Goal: Book appointment/travel/reservation

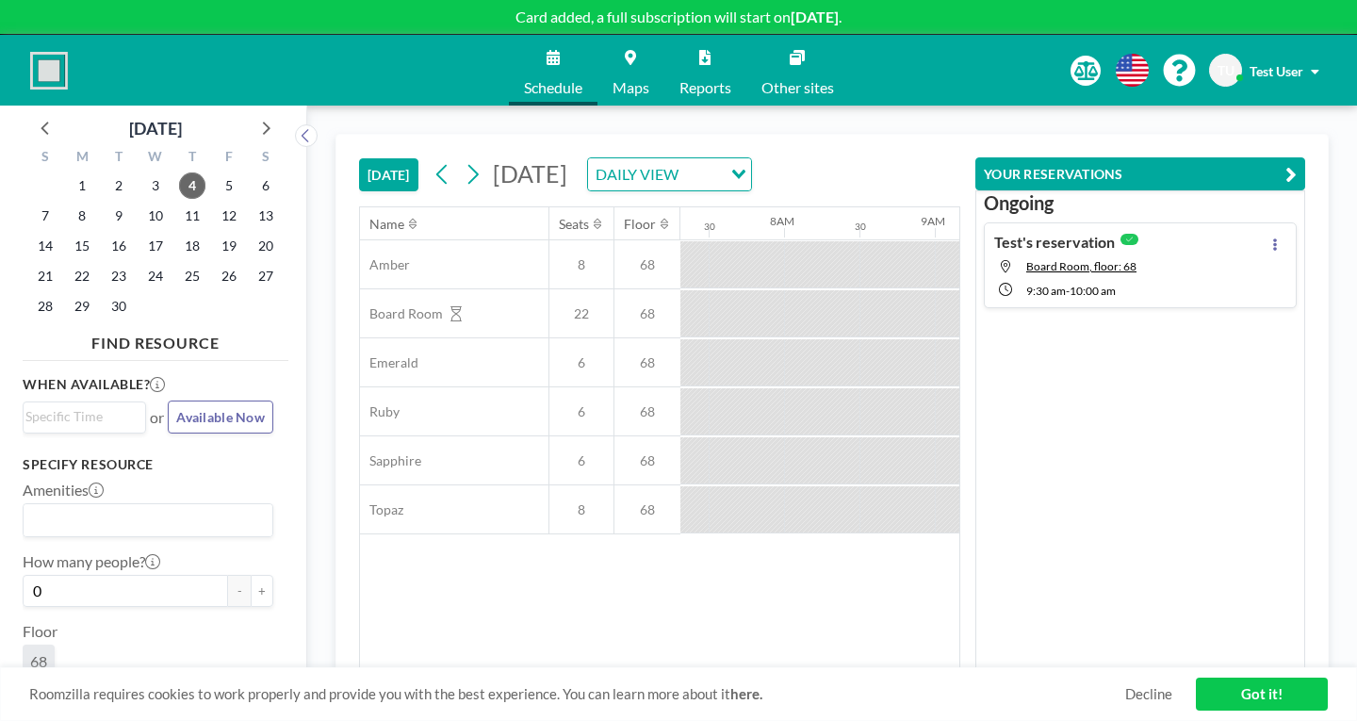
scroll to position [18, 0]
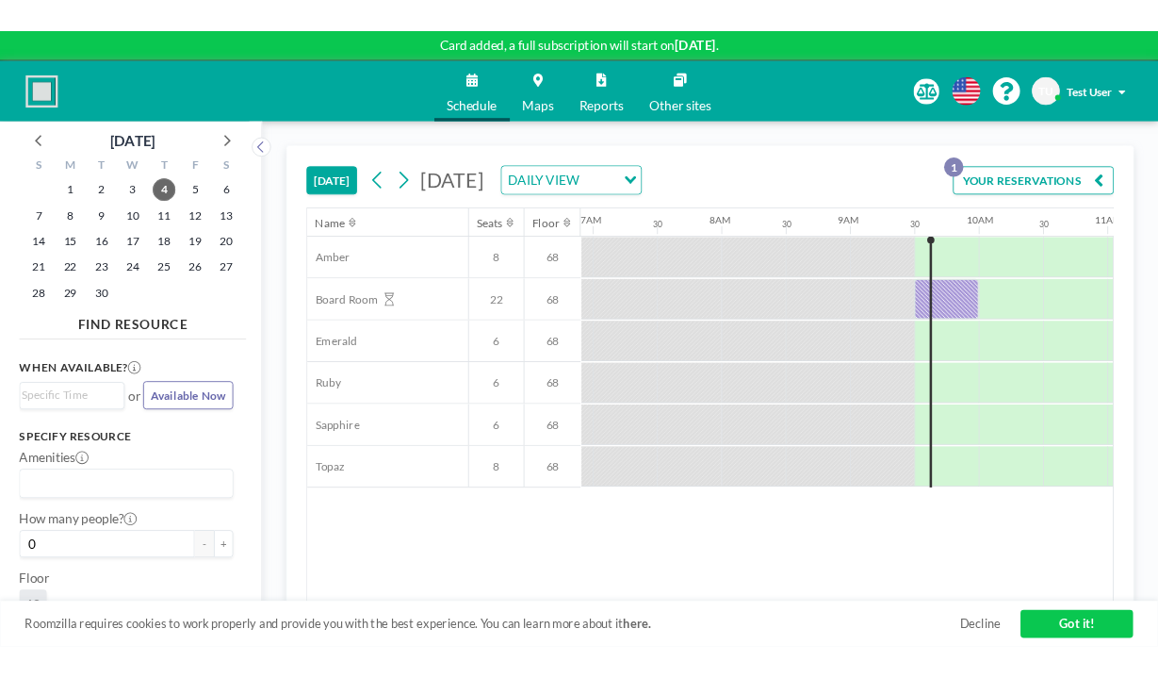
scroll to position [0, 1041]
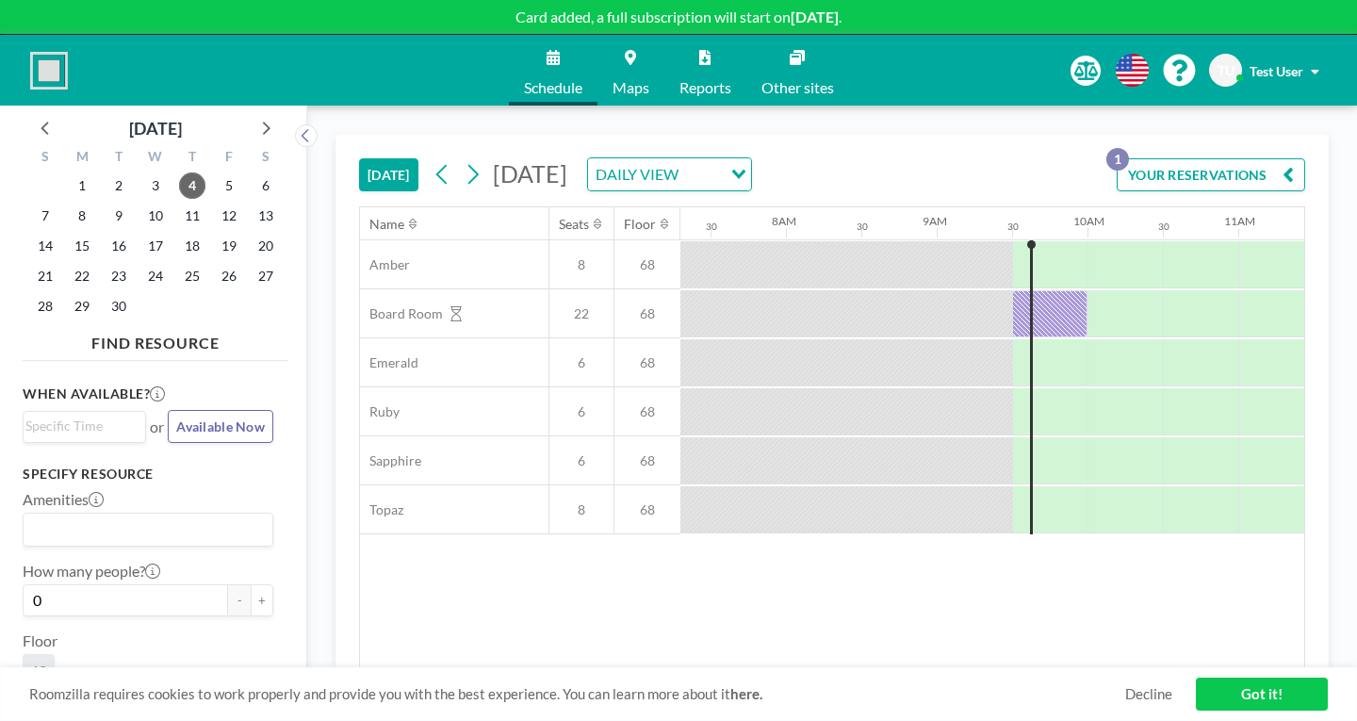
scroll to position [0, 1103]
click at [1303, 63] on span "Test User" at bounding box center [1277, 71] width 54 height 16
click at [1285, 119] on span "Log out" at bounding box center [1262, 128] width 43 height 19
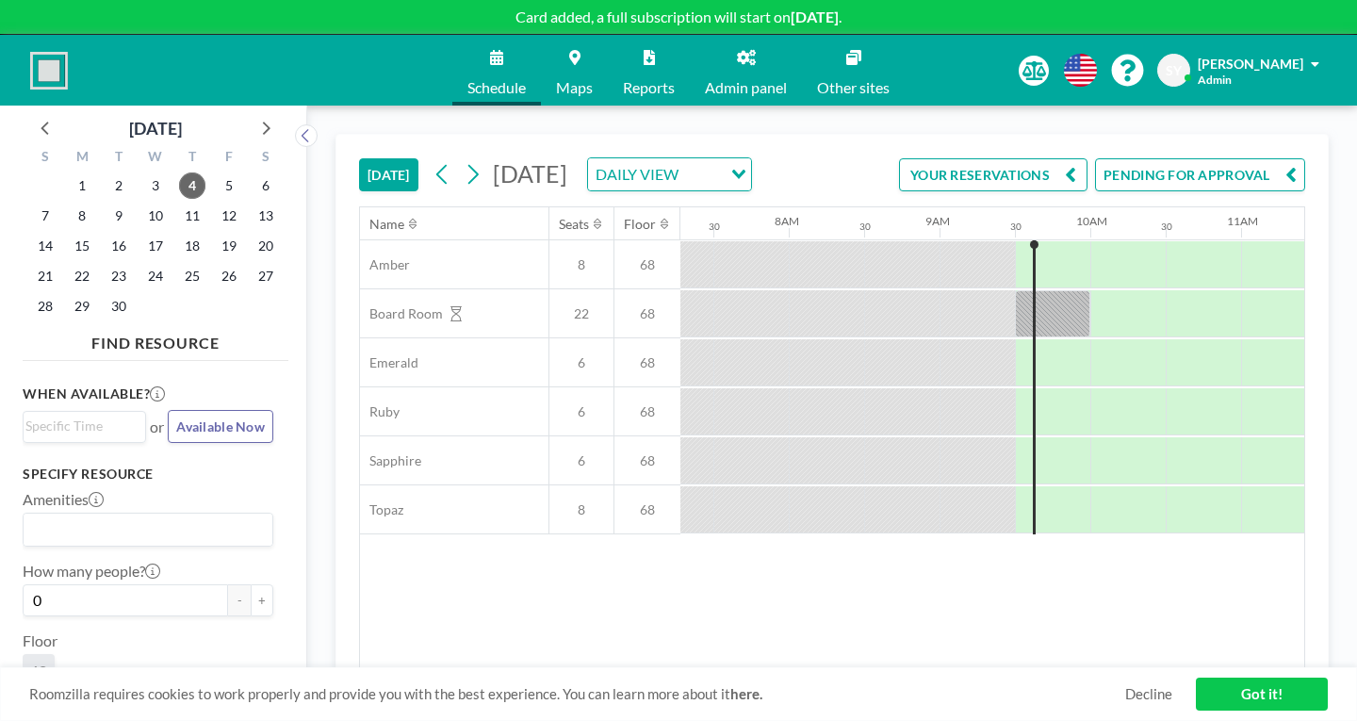
scroll to position [0, 1103]
click at [1218, 158] on button "PENDING FOR APPROVAL" at bounding box center [1200, 174] width 210 height 33
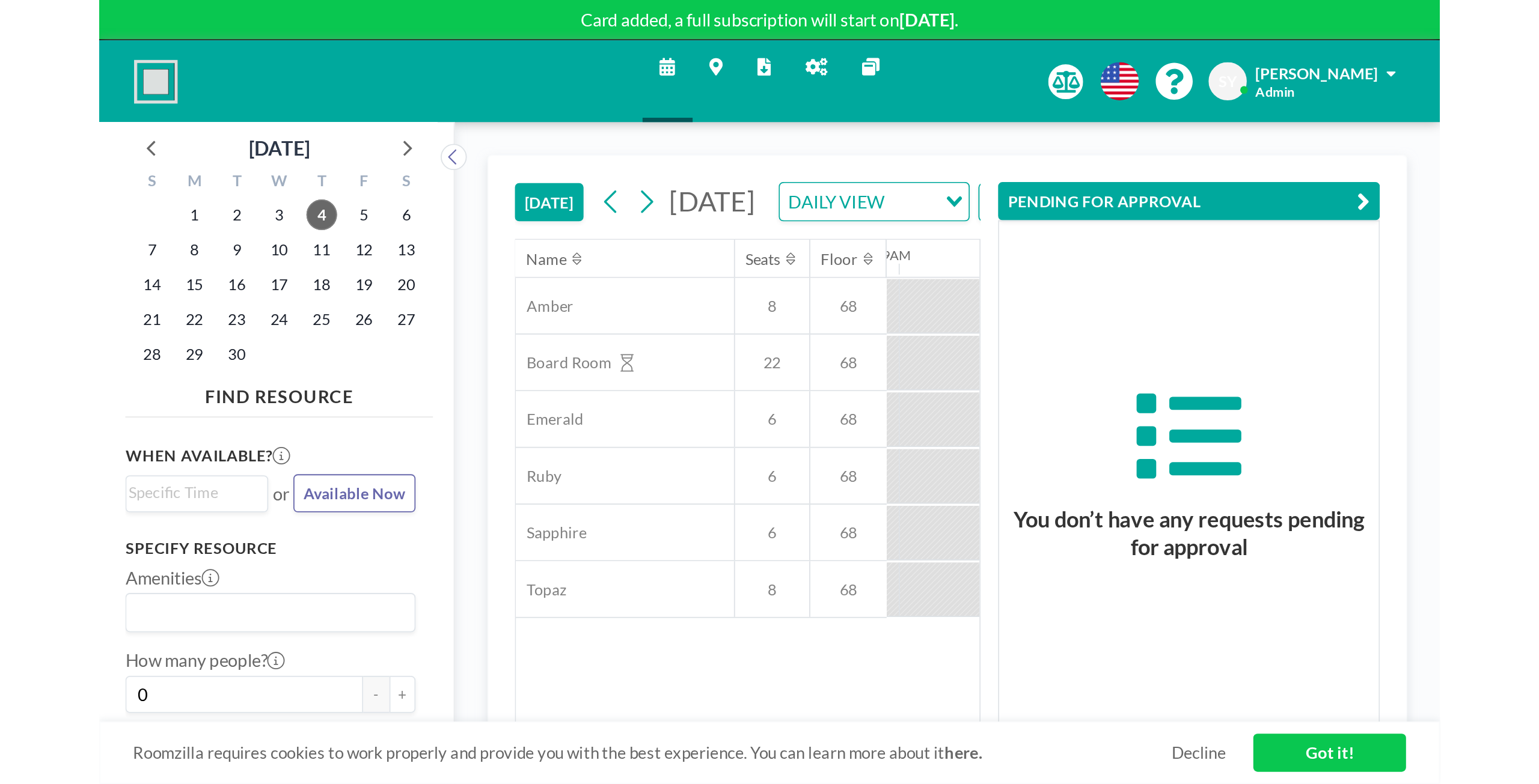
scroll to position [0, 865]
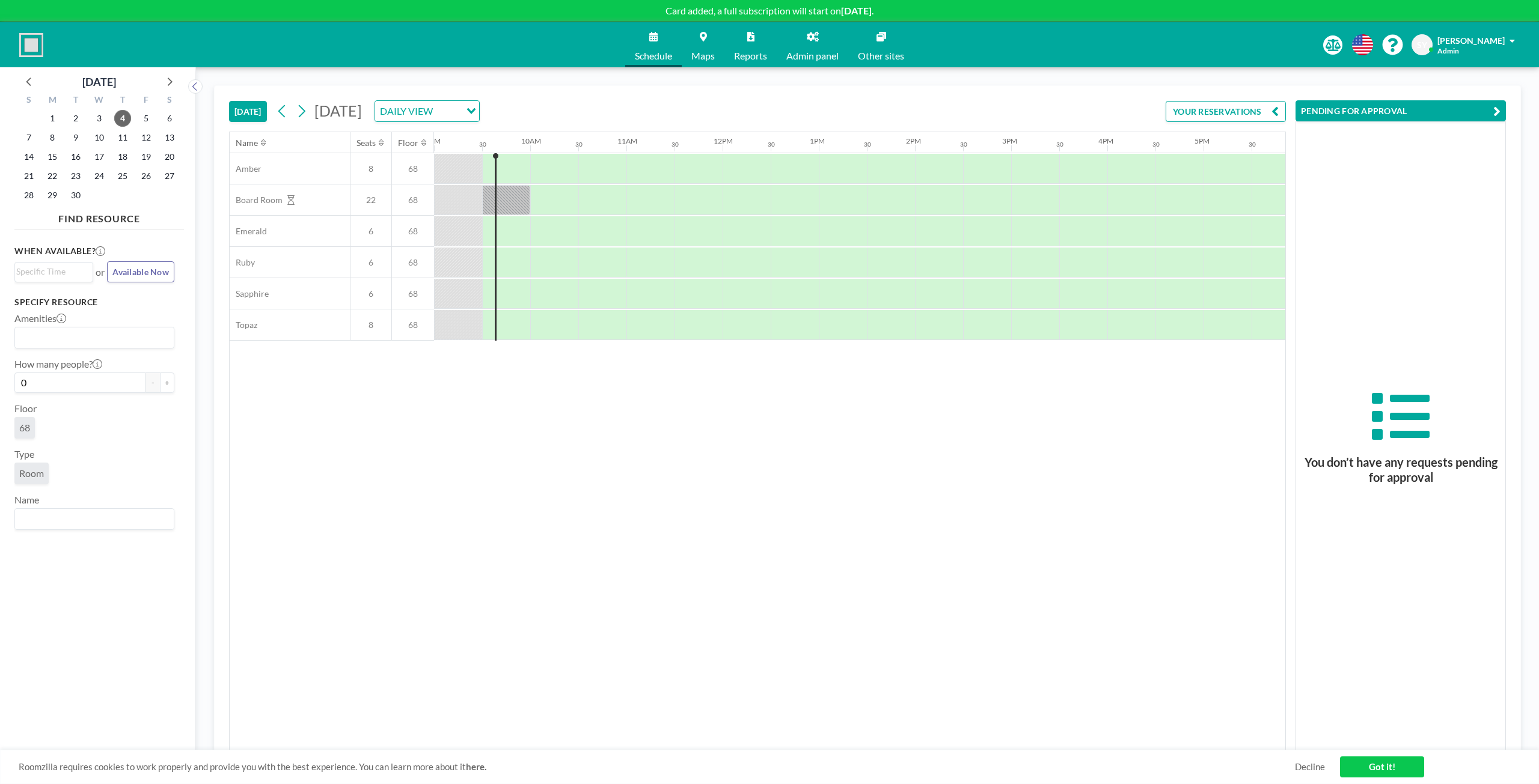
click at [738, 48] on span "Admin" at bounding box center [1448, 51] width 22 height 9
click at [738, 83] on link "Log out" at bounding box center [1479, 82] width 107 height 24
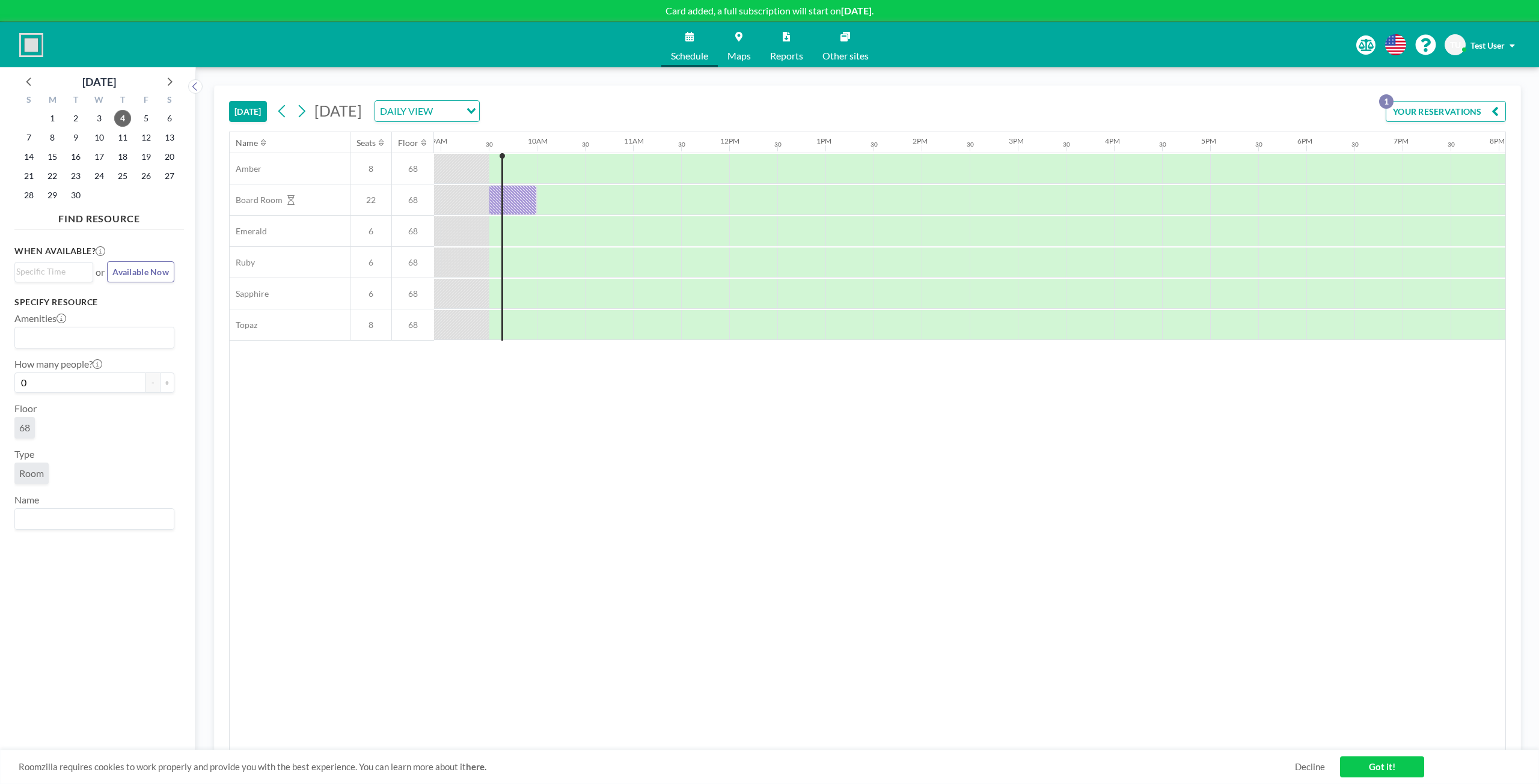
scroll to position [0, 865]
click at [543, 200] on div at bounding box center [554, 200] width 48 height 30
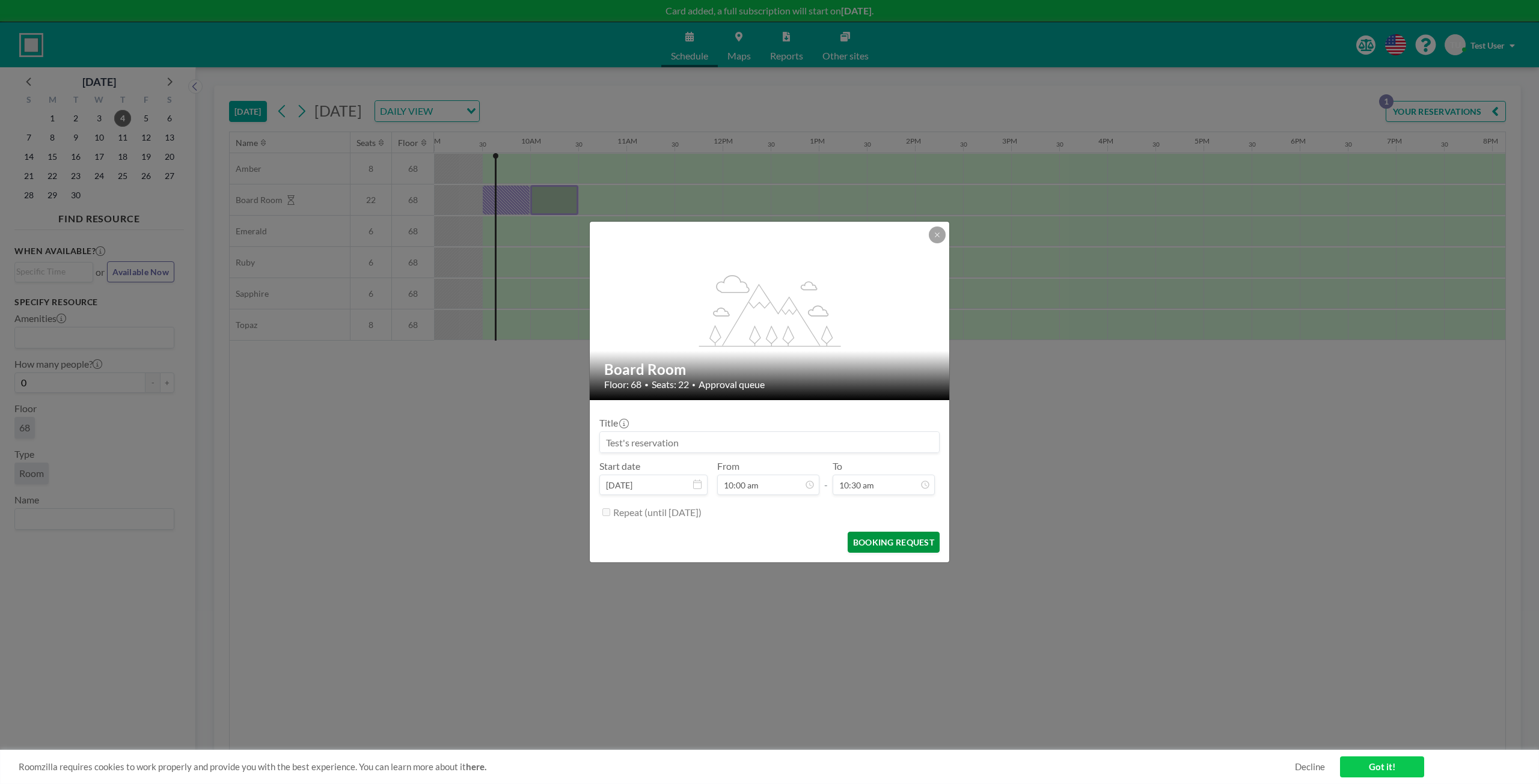
click at [914, 542] on button "BOOKING REQUEST" at bounding box center [894, 542] width 92 height 21
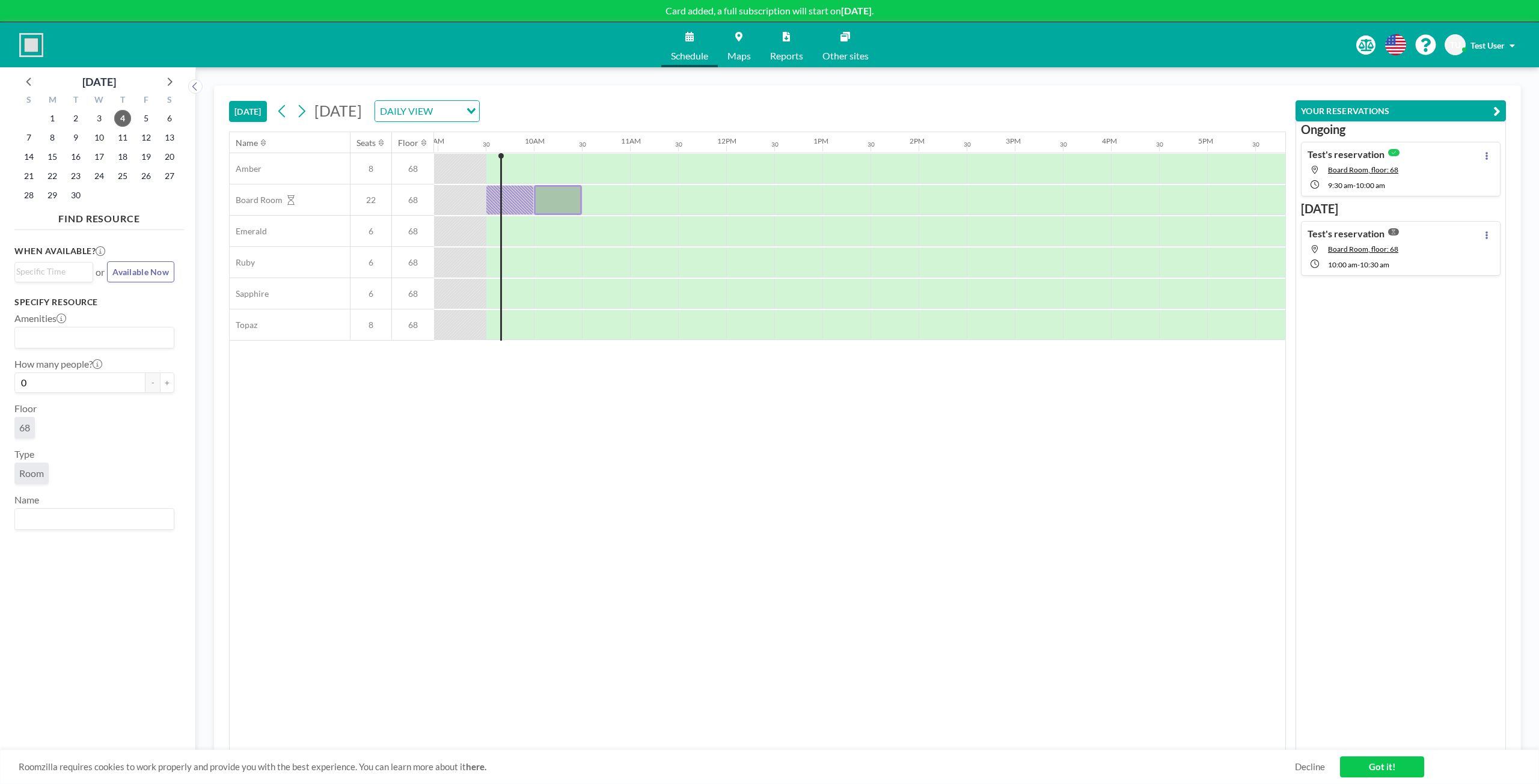
scroll to position [0, 865]
click at [1492, 48] on span "Test User" at bounding box center [1487, 45] width 34 height 10
click at [1470, 82] on span "Log out" at bounding box center [1478, 82] width 27 height 12
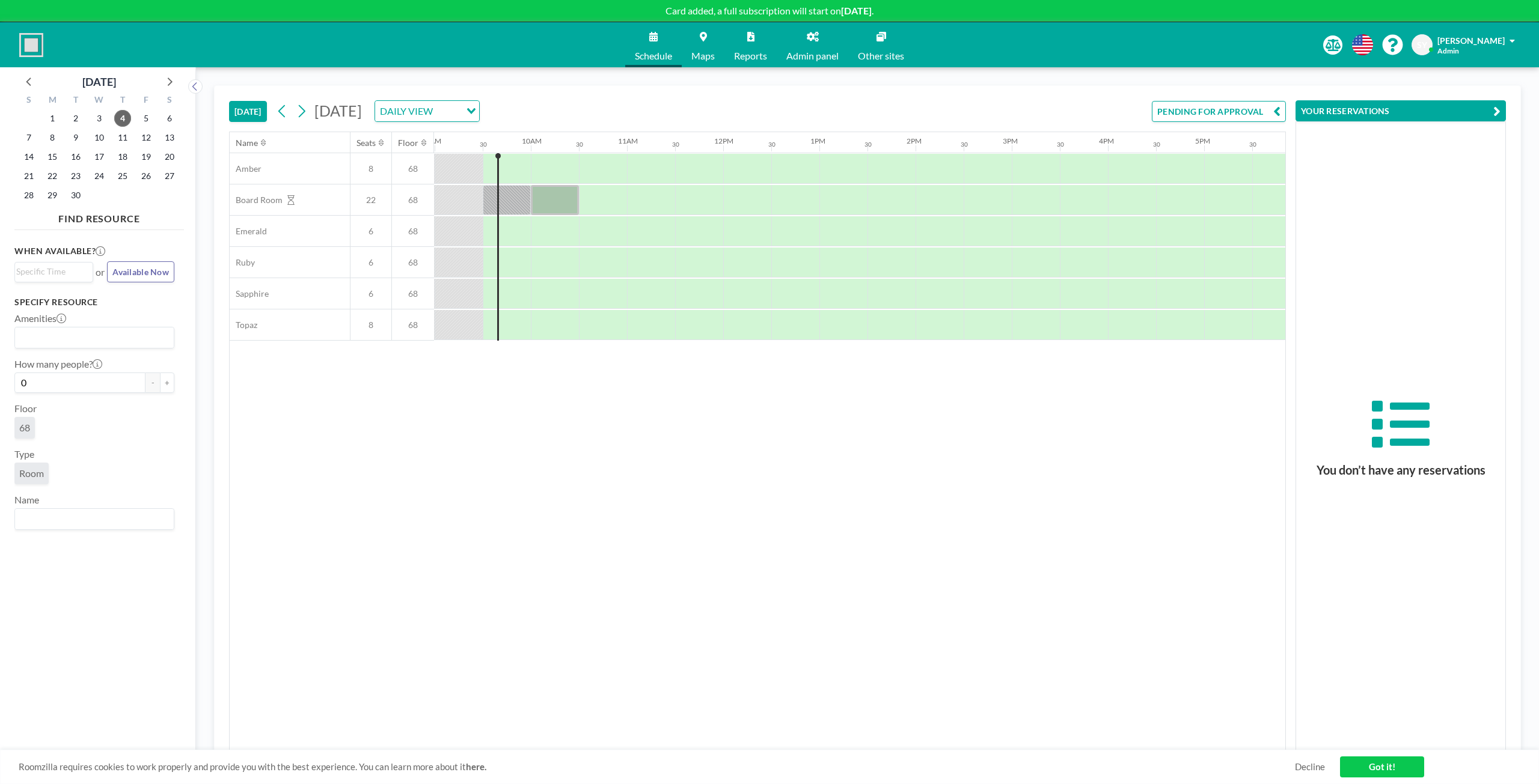
scroll to position [0, 865]
click at [541, 205] on div at bounding box center [554, 200] width 48 height 30
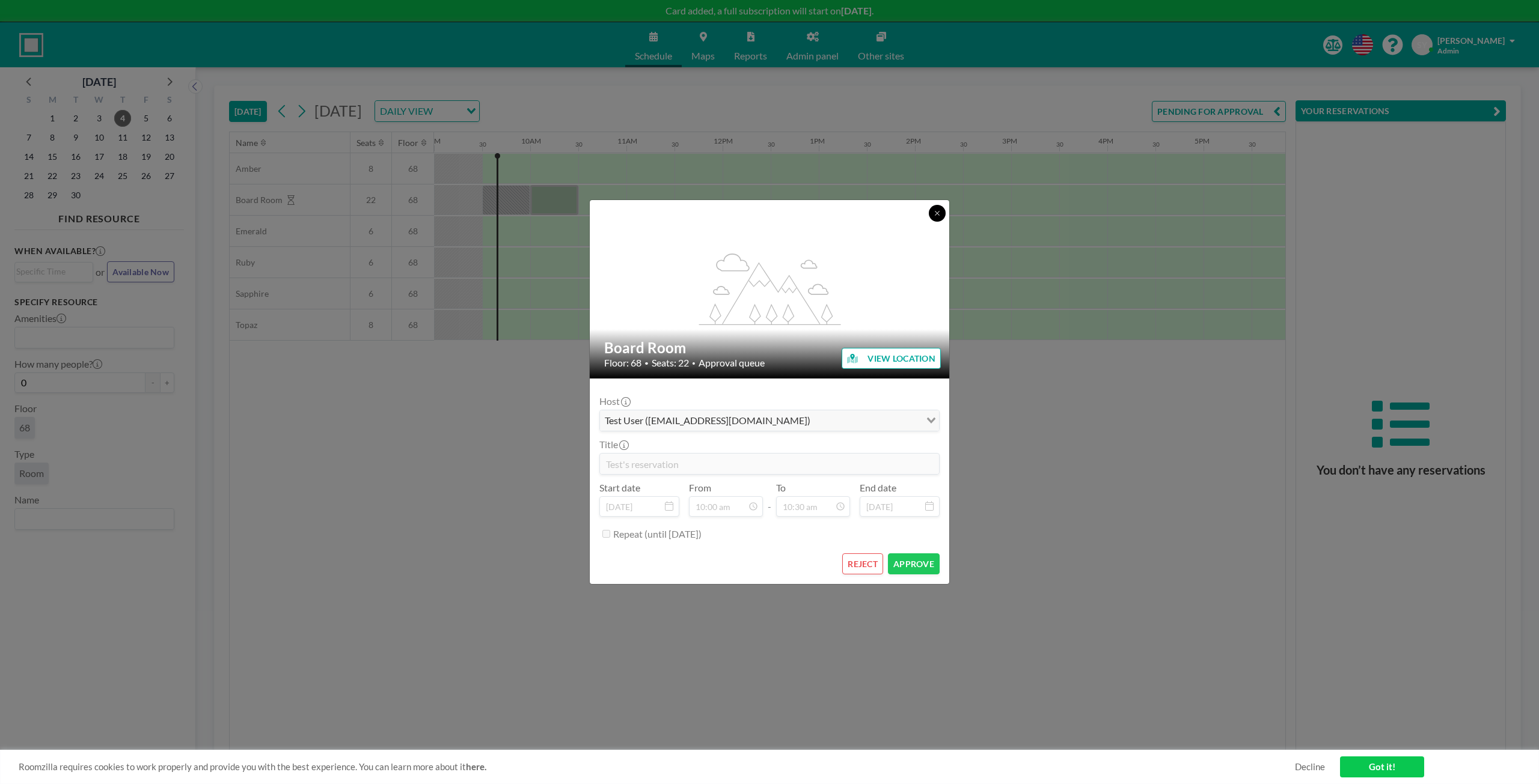
click at [940, 215] on icon at bounding box center [937, 213] width 7 height 7
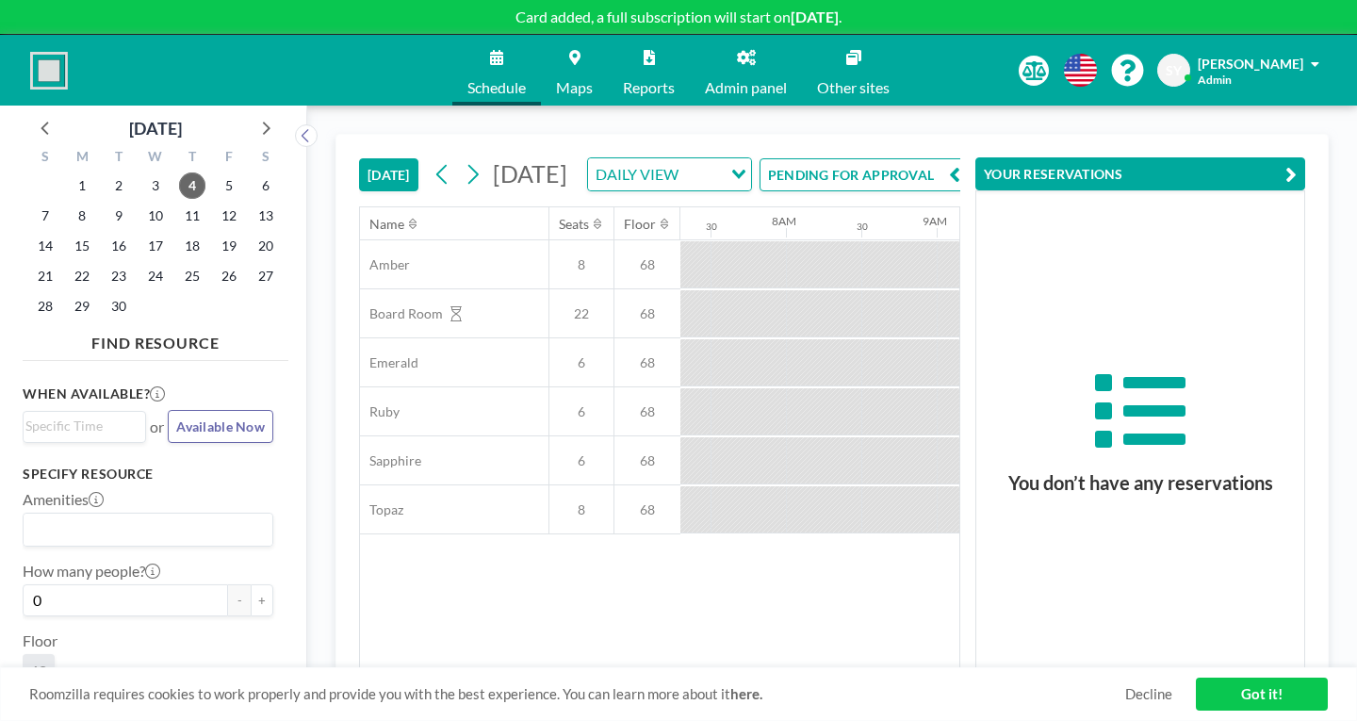
scroll to position [0, 1103]
click at [940, 158] on button "PENDING FOR APPROVAL" at bounding box center [865, 174] width 210 height 33
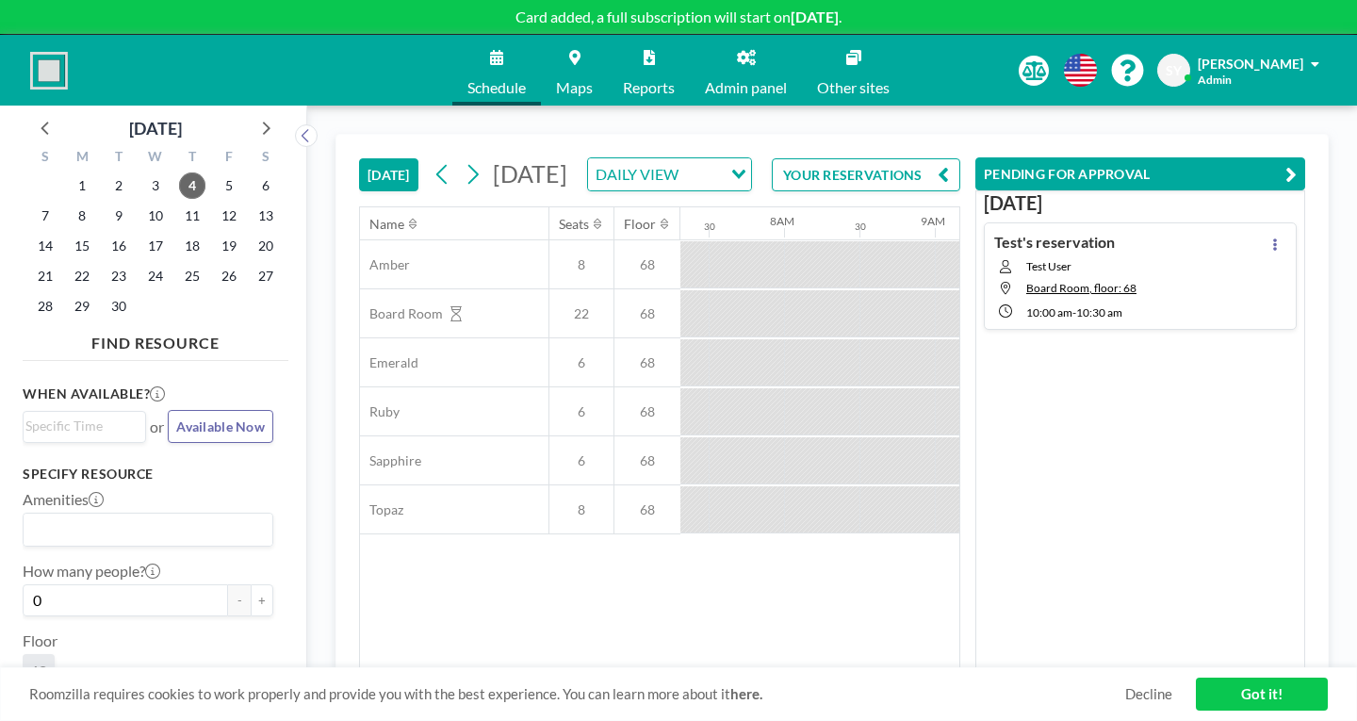
click at [1202, 250] on div "Test's reservation Test User Board Room, floor: 68 10:00 AM - 10:30 AM" at bounding box center [1140, 275] width 313 height 107
click at [1279, 238] on icon at bounding box center [1275, 244] width 8 height 12
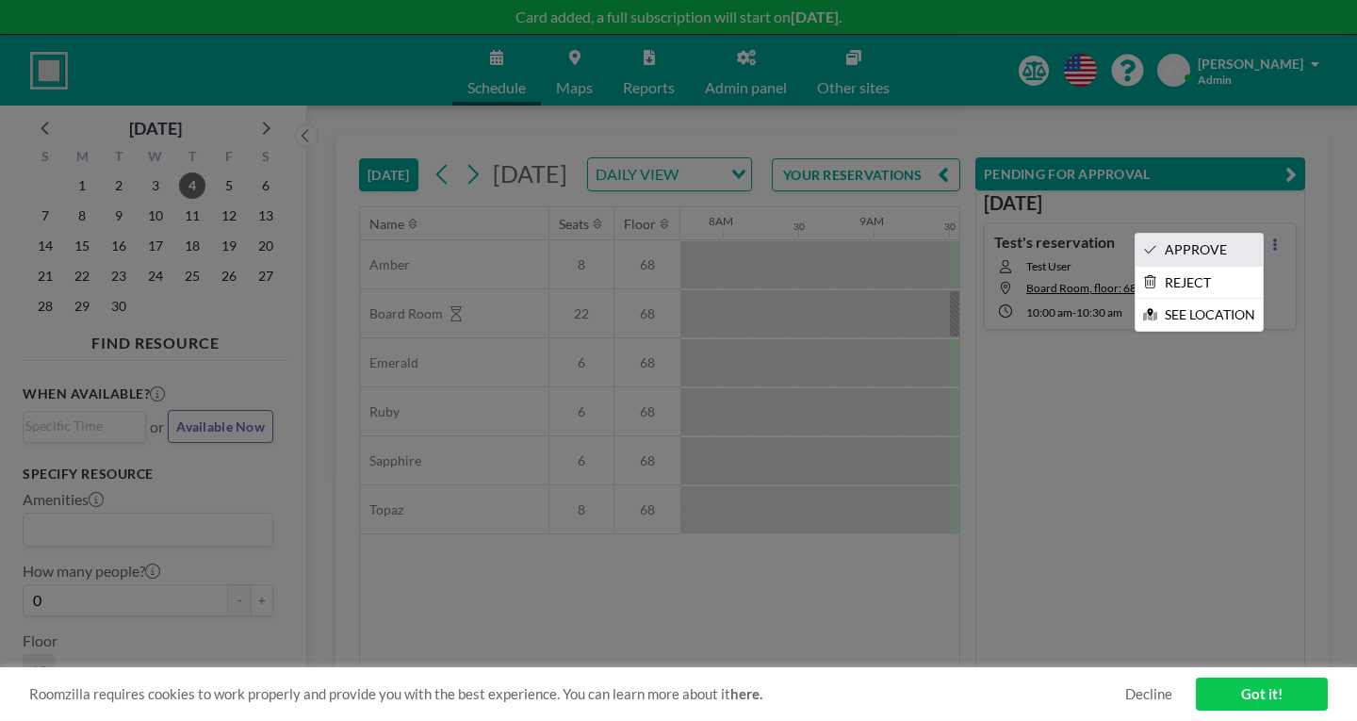
click at [1220, 234] on li "APPROVE" at bounding box center [1199, 250] width 127 height 32
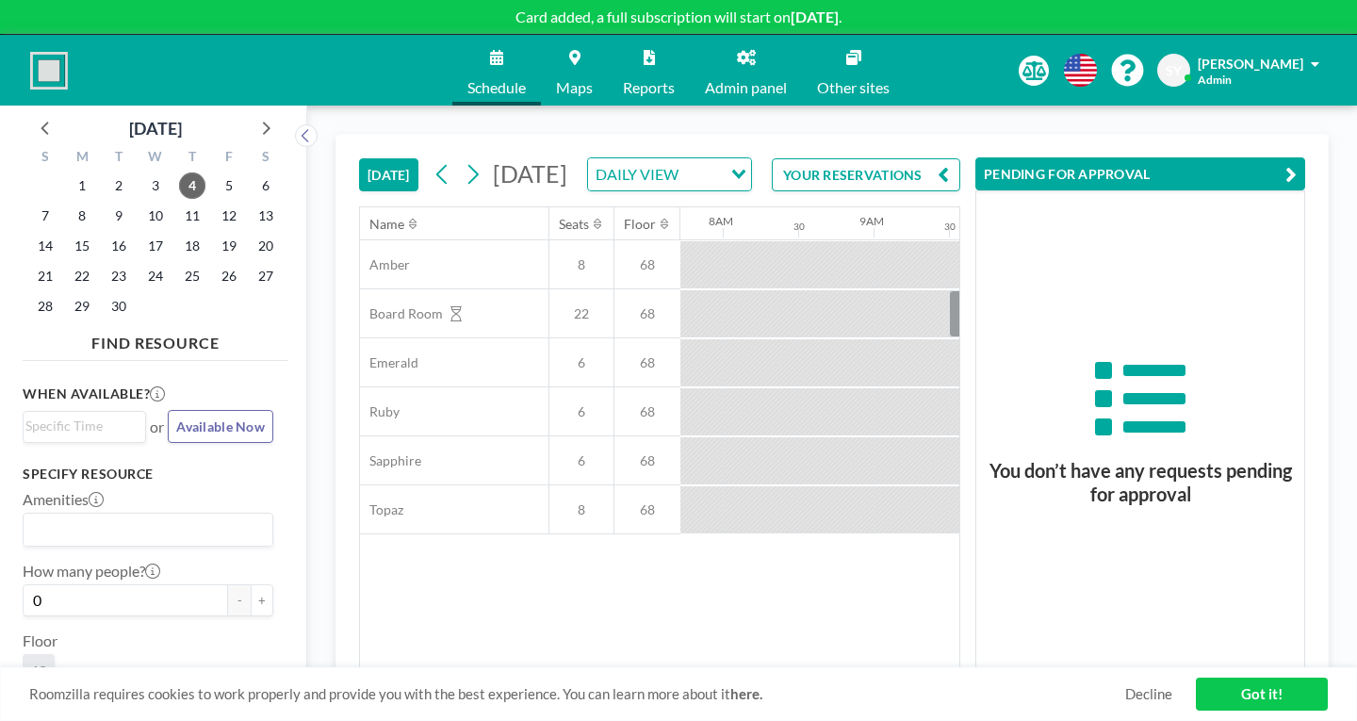
click at [740, 57] on link "Admin panel" at bounding box center [746, 70] width 112 height 71
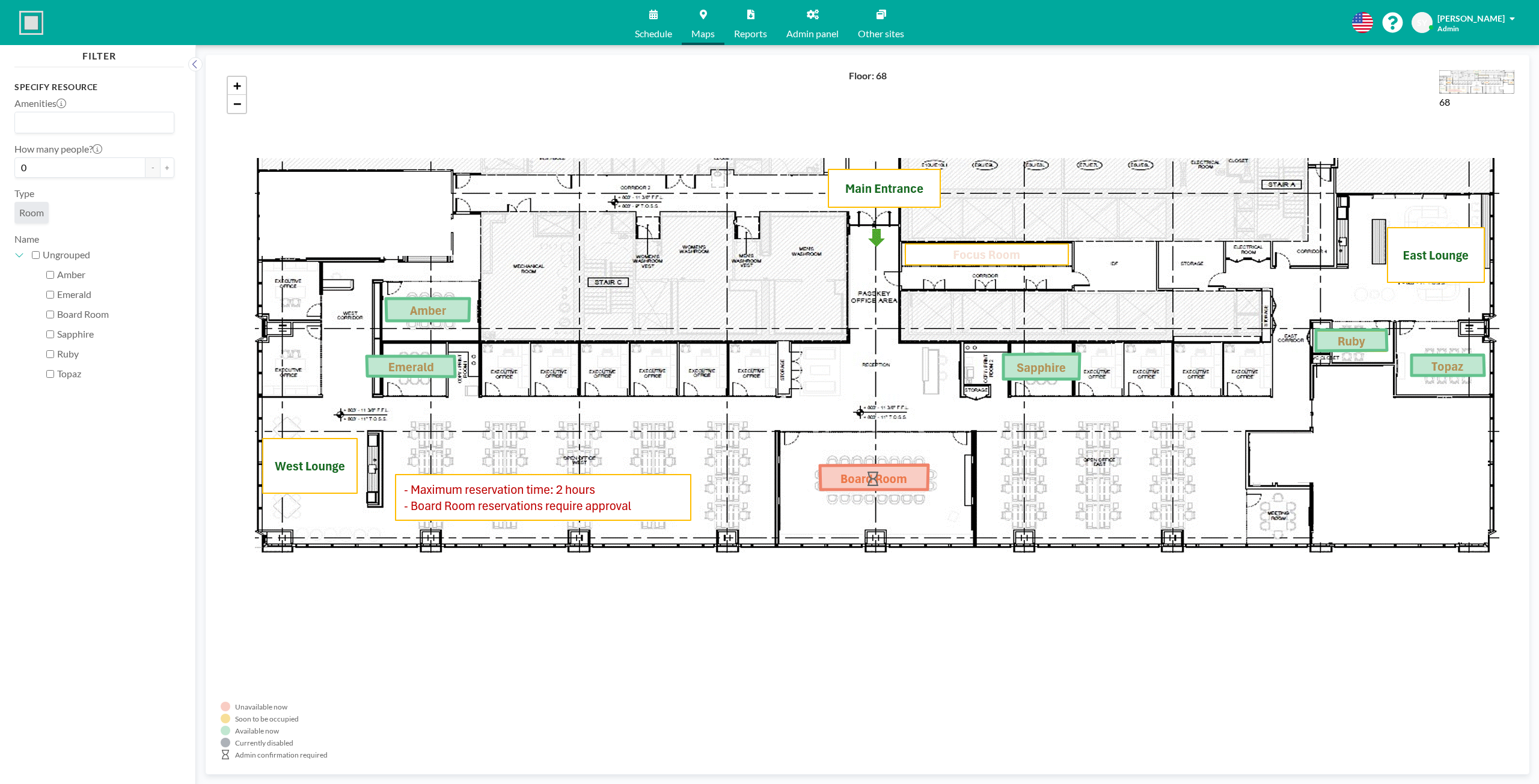
click at [884, 479] on icon at bounding box center [874, 477] width 108 height 25
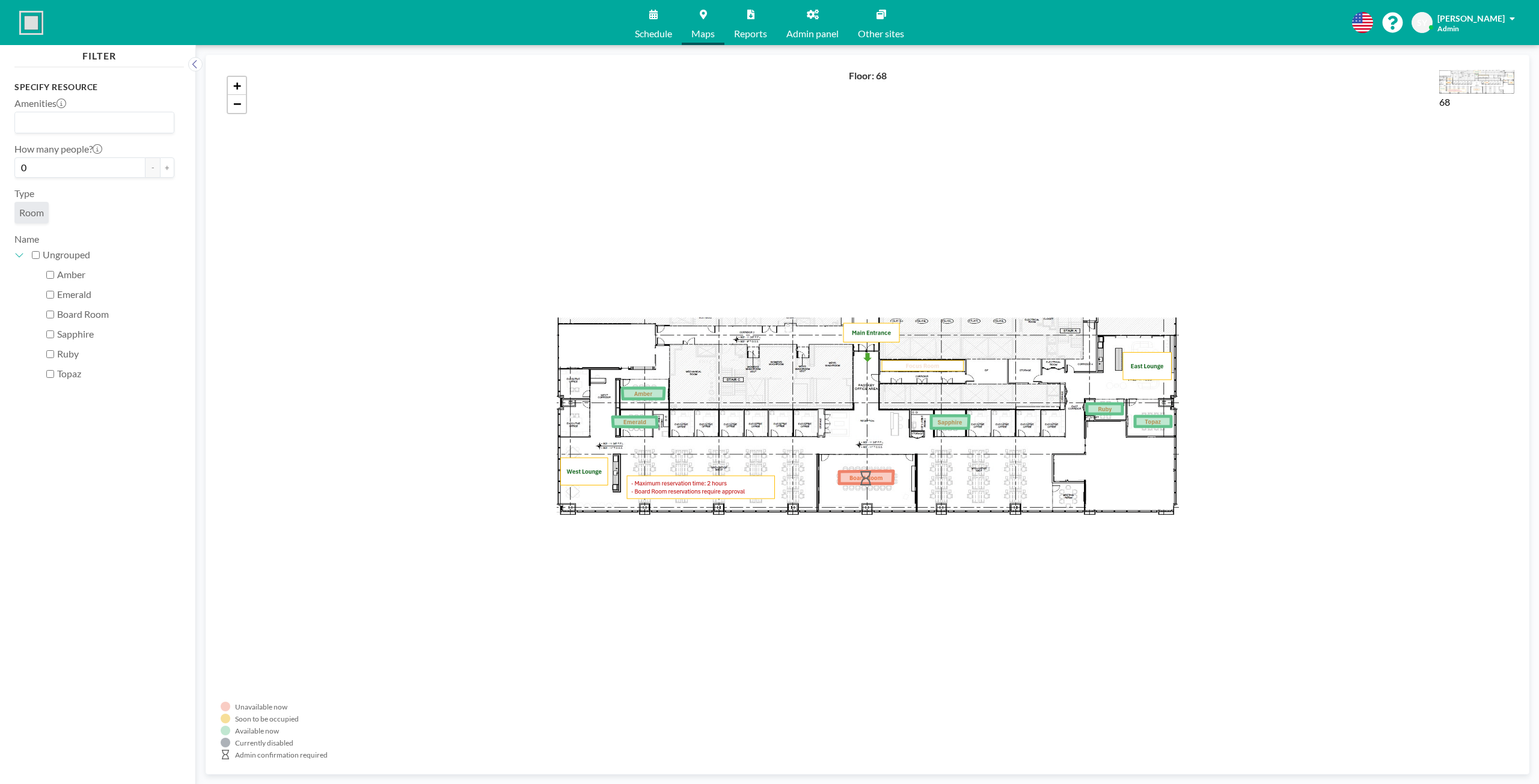
click at [27, 211] on span "Room" at bounding box center [31, 212] width 25 height 12
click at [665, 22] on link "Schedule" at bounding box center [653, 22] width 57 height 45
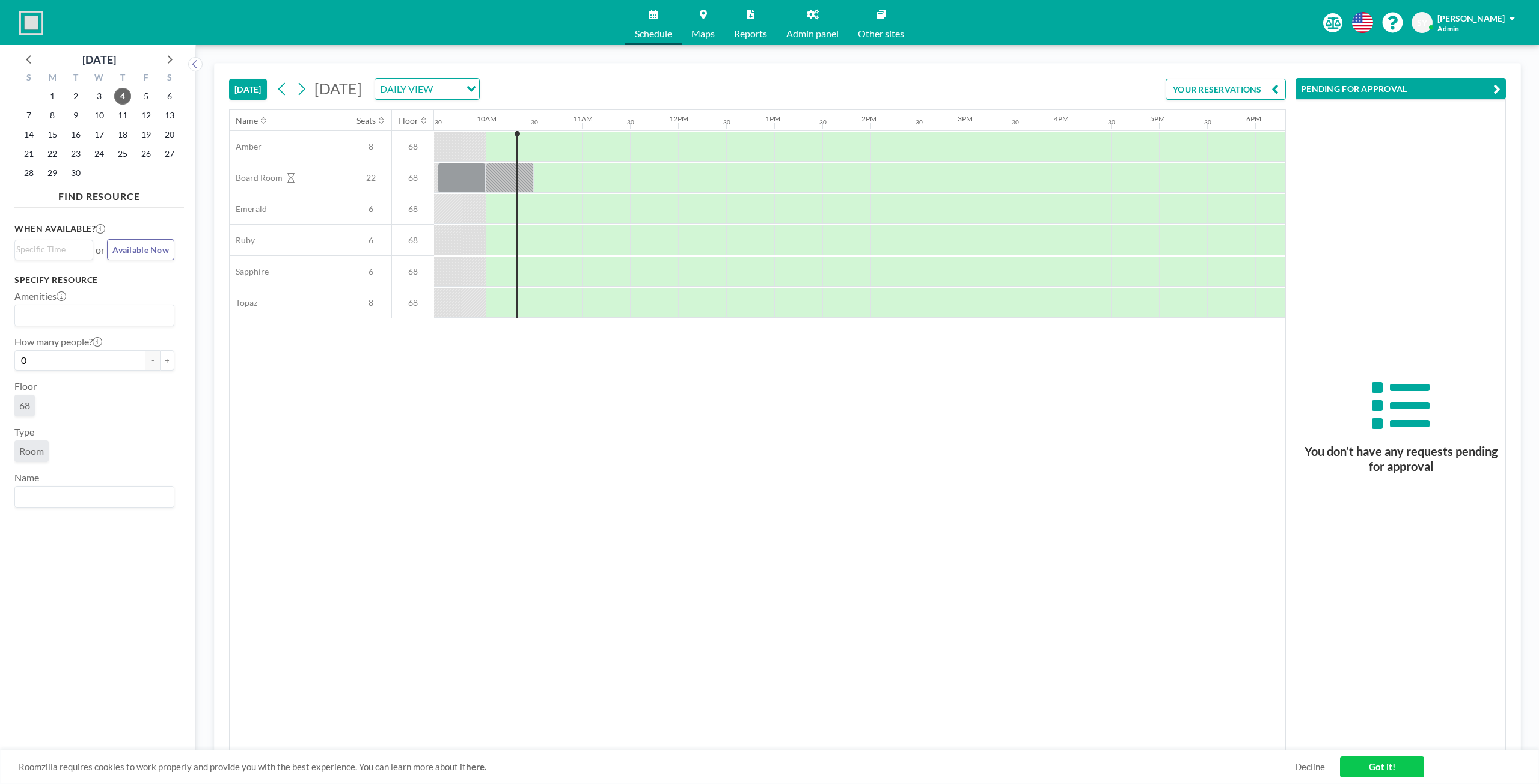
scroll to position [0, 914]
click at [721, 29] on link "Maps" at bounding box center [703, 22] width 43 height 45
click at [691, 33] on span "Maps" at bounding box center [703, 33] width 24 height 10
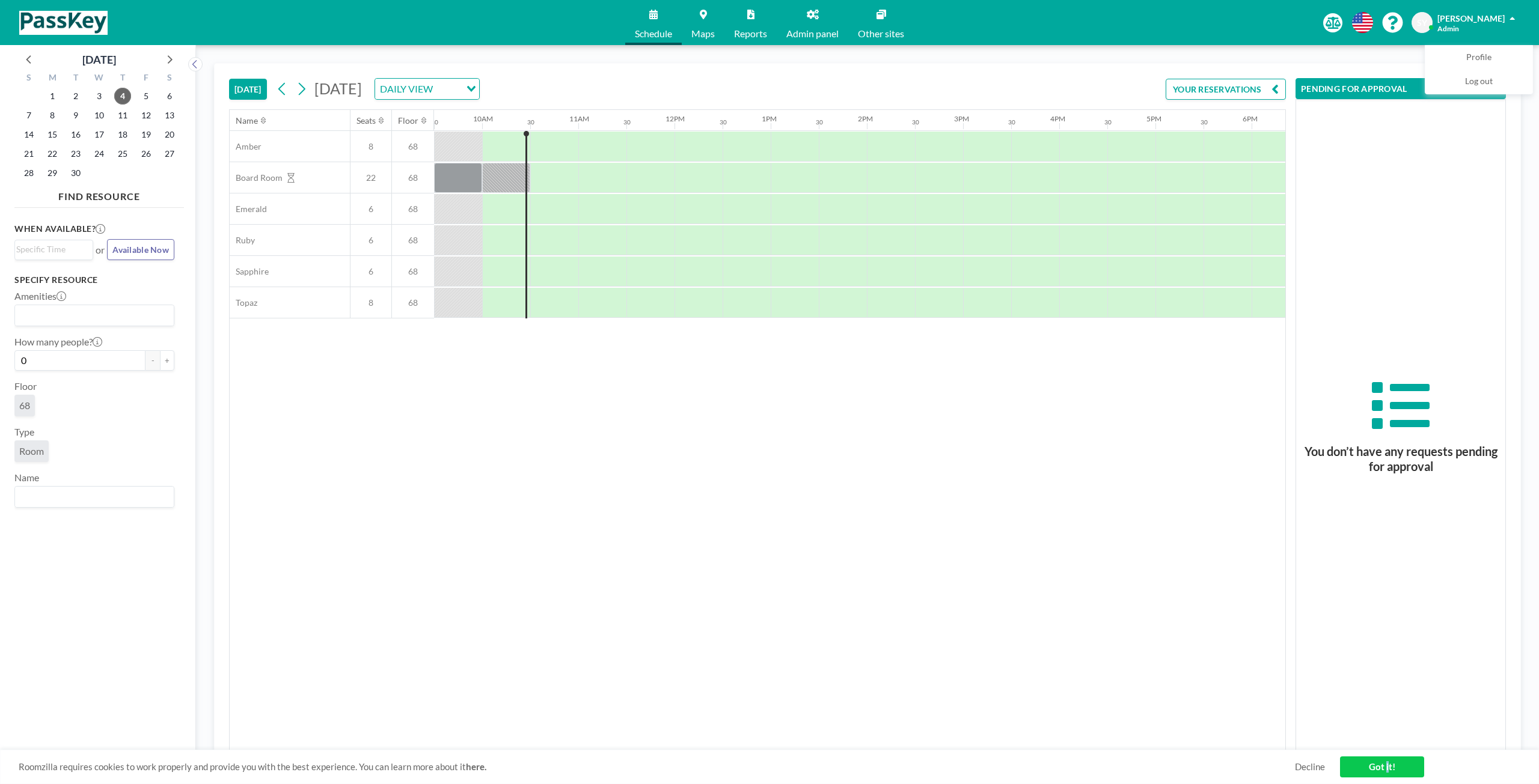
drag, startPoint x: 1357, startPoint y: 699, endPoint x: 1392, endPoint y: 764, distance: 73.8
click at [1387, 760] on link "Got it!" at bounding box center [1382, 767] width 84 height 21
click at [1300, 71] on div "PENDING FOR APPROVAL You don’t have any requests pending for approval" at bounding box center [1395, 407] width 220 height 687
click at [1281, 83] on button "YOUR RESERVATIONS" at bounding box center [1225, 89] width 120 height 21
click at [1281, 83] on button "PENDING FOR APPROVAL" at bounding box center [1219, 89] width 134 height 21
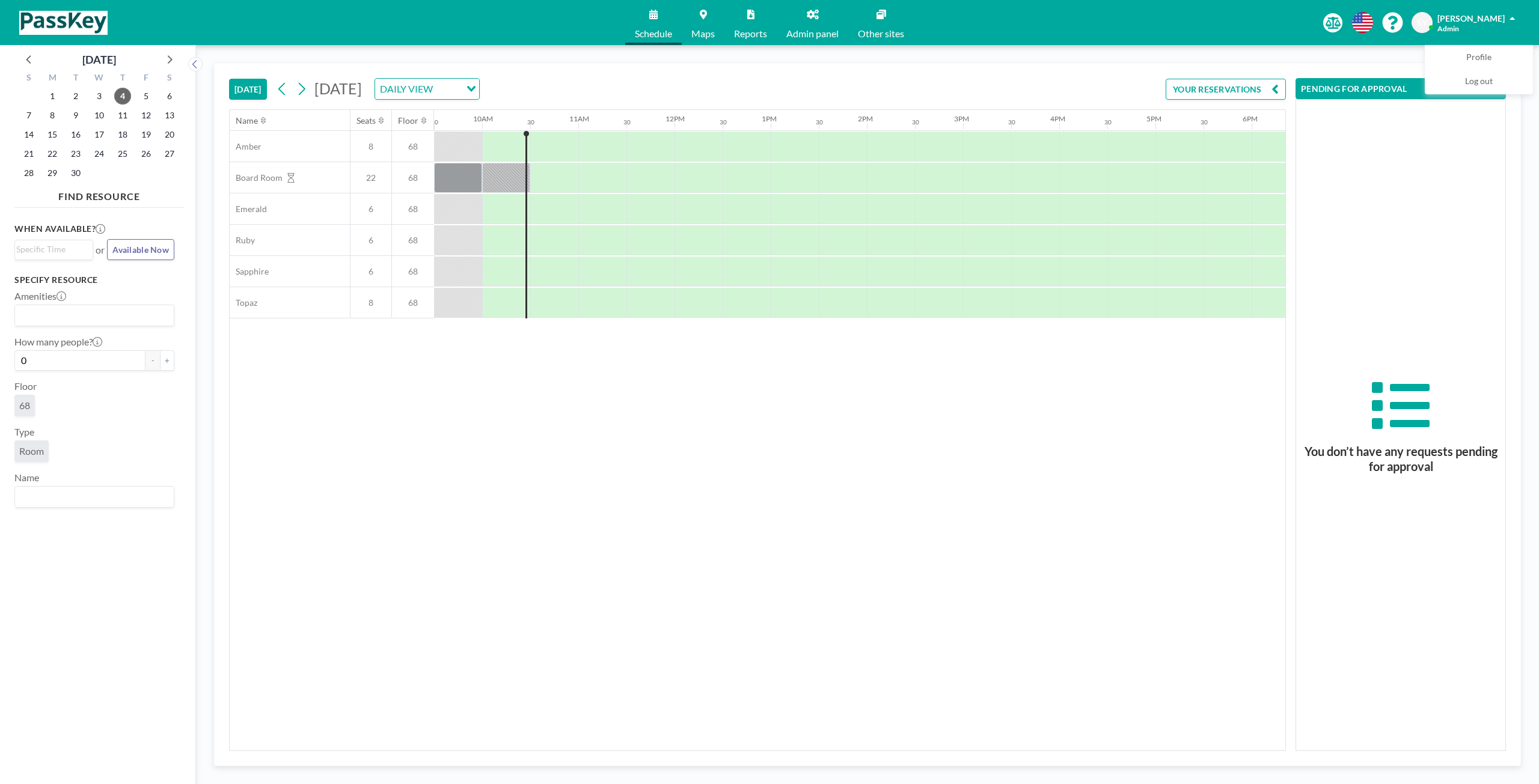
click at [696, 37] on span "Maps" at bounding box center [703, 33] width 24 height 10
